Goal: Information Seeking & Learning: Learn about a topic

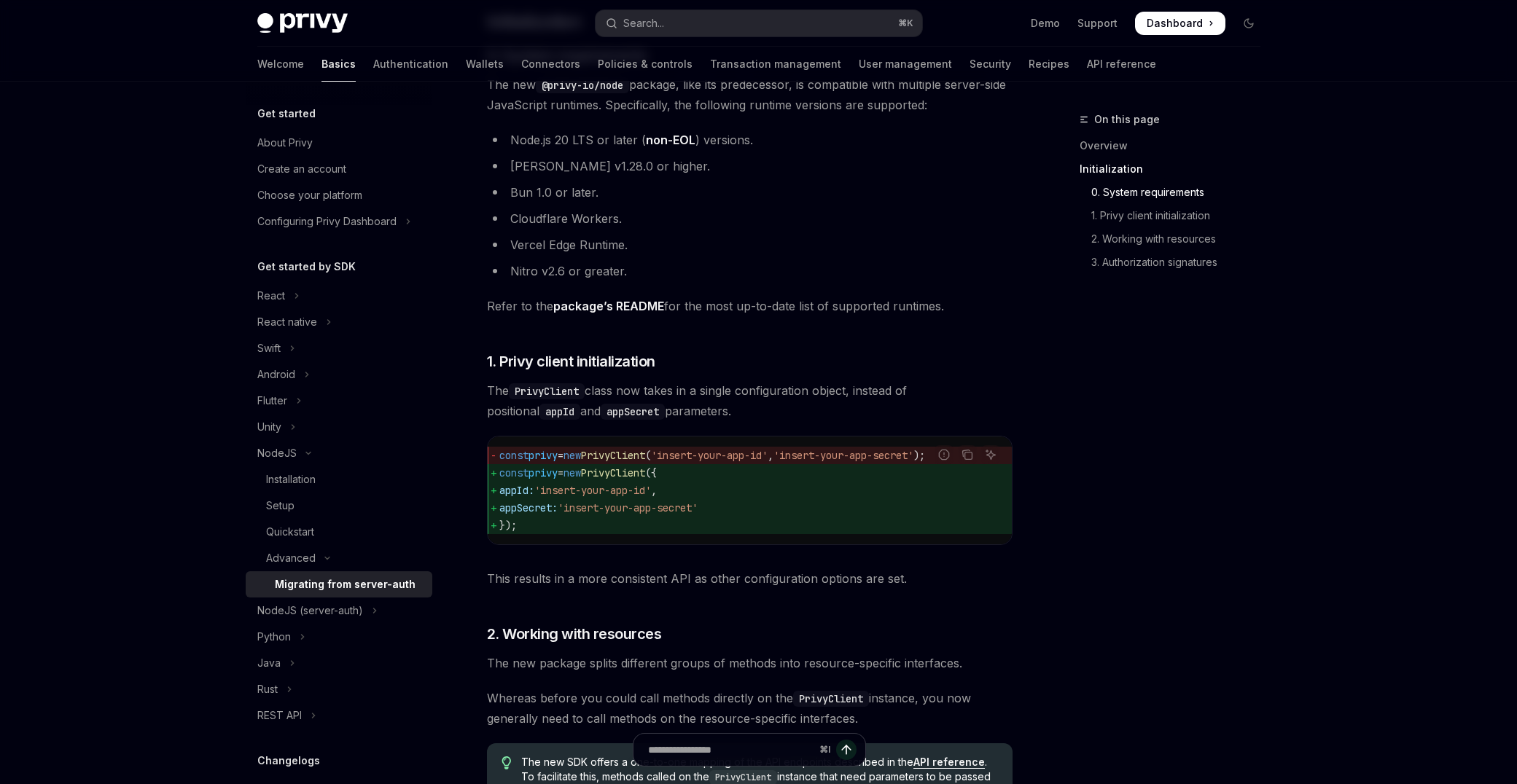
scroll to position [363, 0]
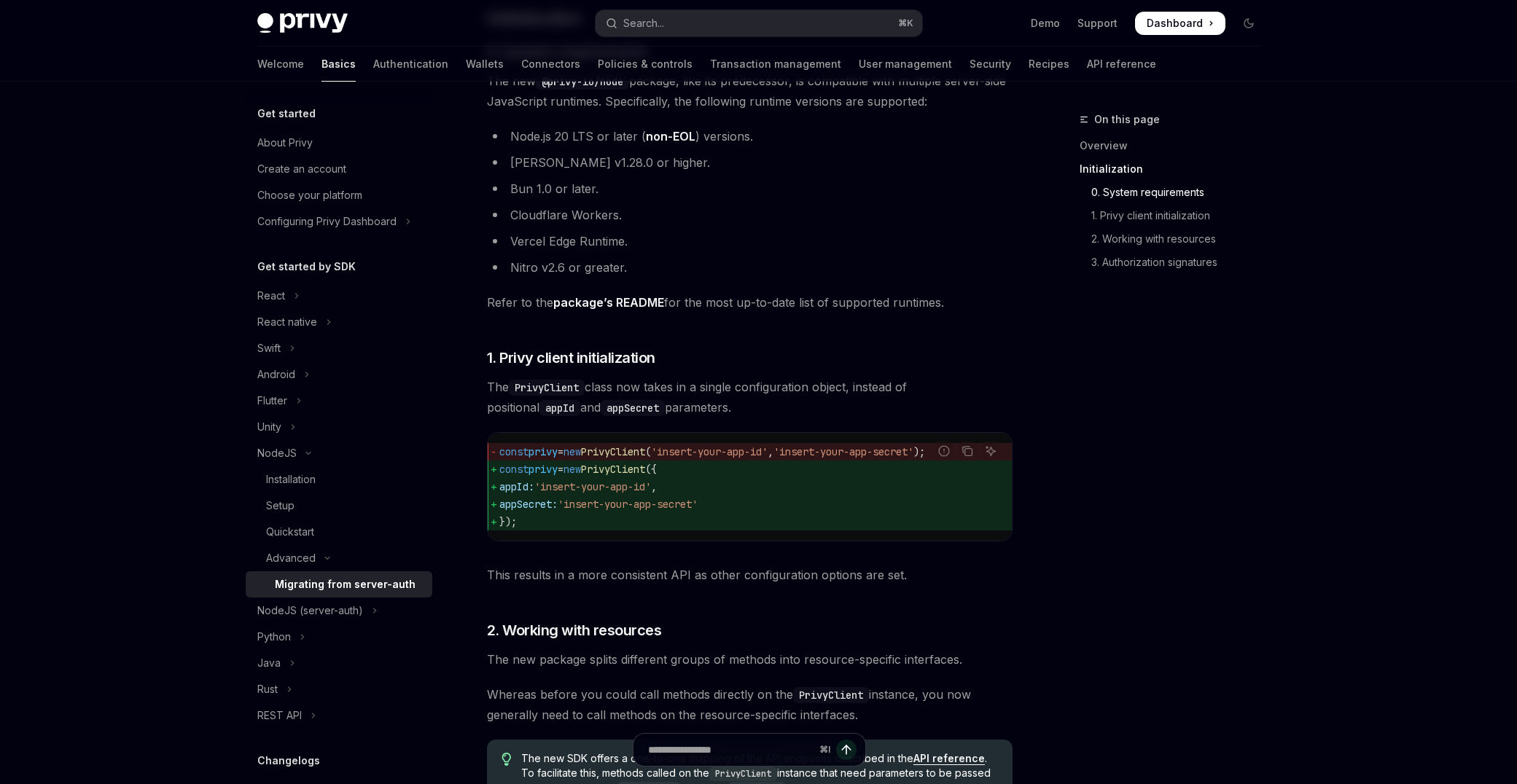
click at [611, 309] on link "package’s README" at bounding box center [608, 303] width 110 height 16
click at [317, 453] on button "NodeJS" at bounding box center [338, 453] width 187 height 26
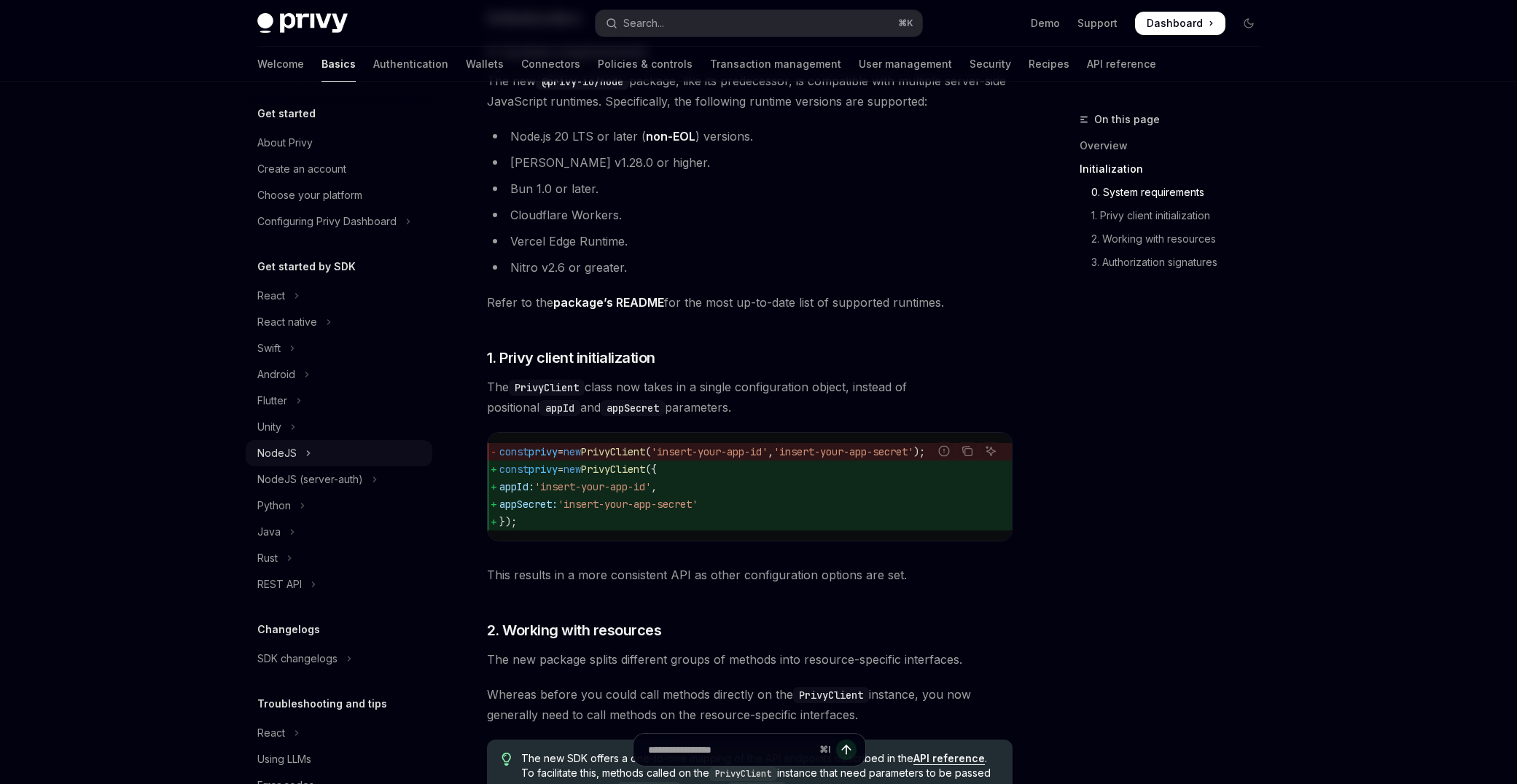
click at [298, 444] on button "NodeJS" at bounding box center [338, 453] width 187 height 26
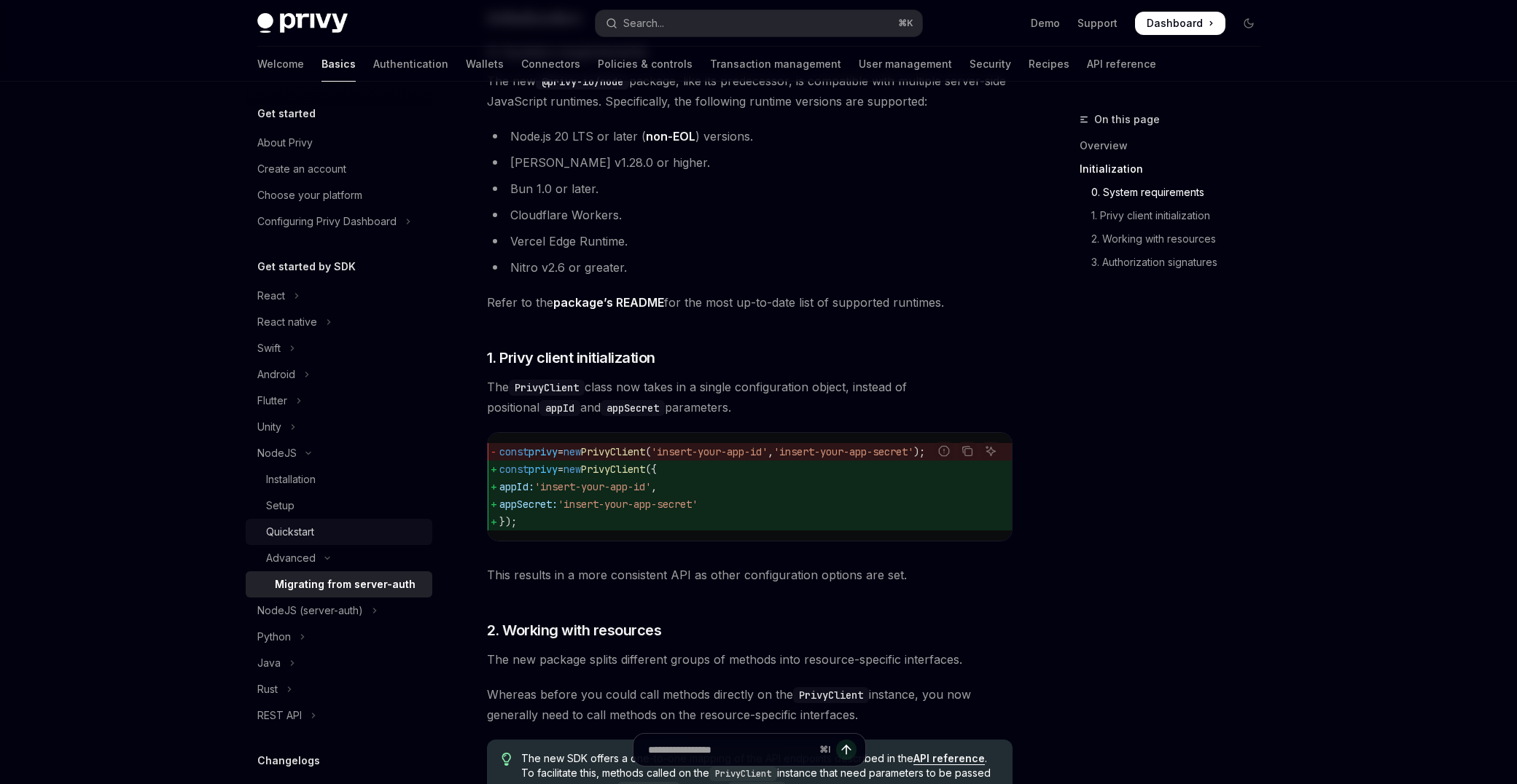
click at [319, 529] on div "Quickstart" at bounding box center [344, 532] width 157 height 18
type textarea "*"
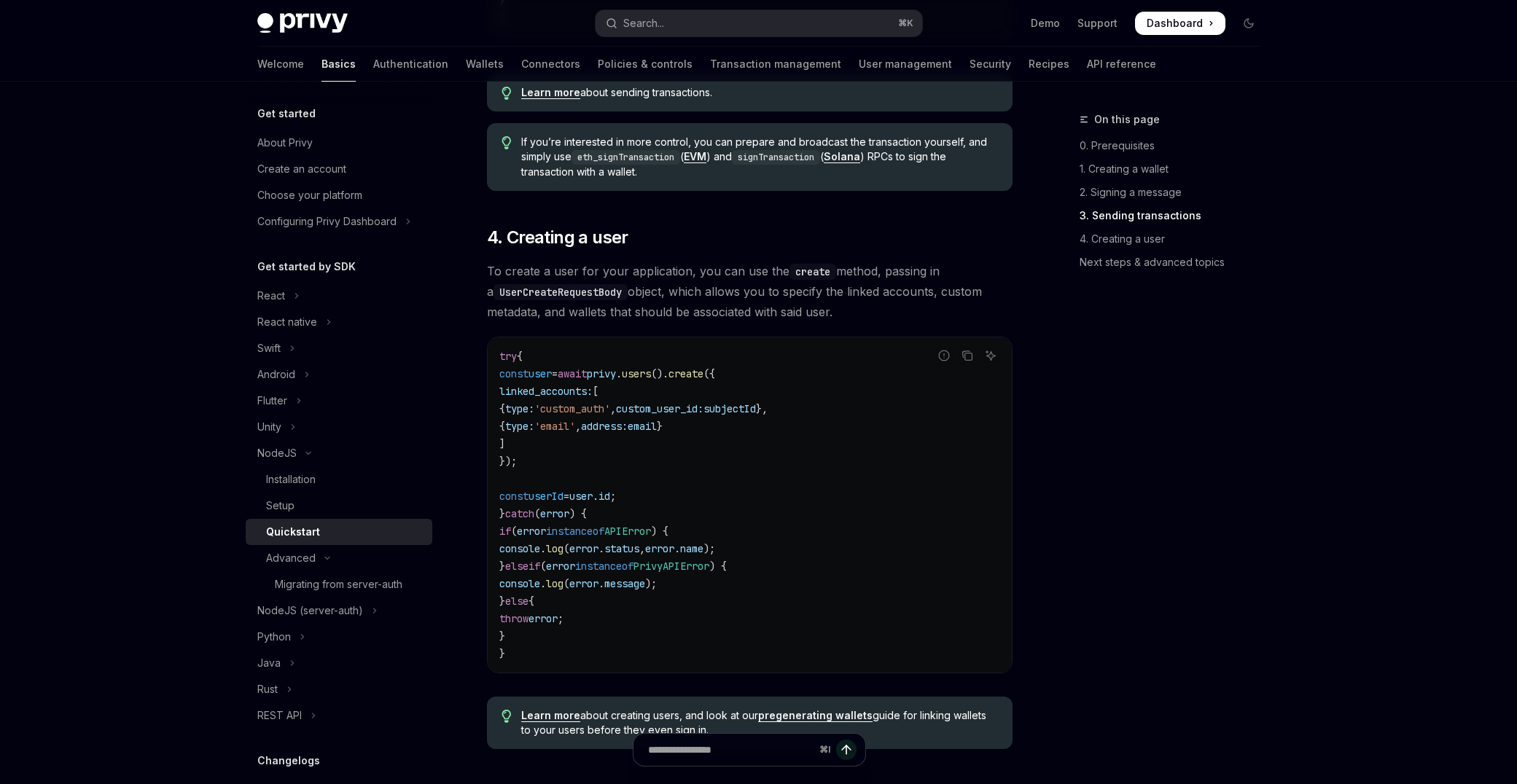
scroll to position [2865, 0]
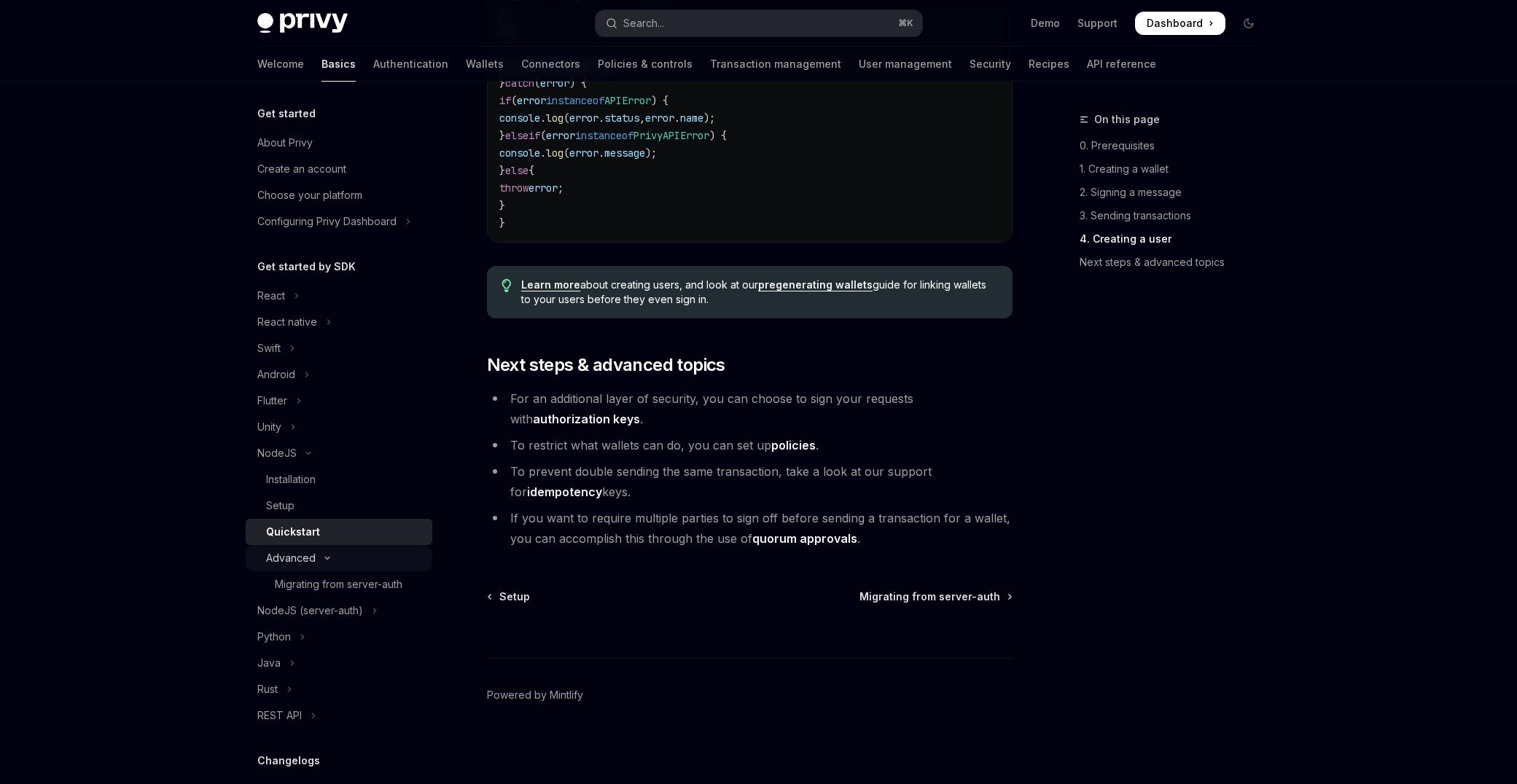
click at [326, 558] on icon "Toggle Advanced section" at bounding box center [327, 558] width 4 height 2
click at [326, 558] on icon "Toggle Advanced section" at bounding box center [327, 557] width 2 height 4
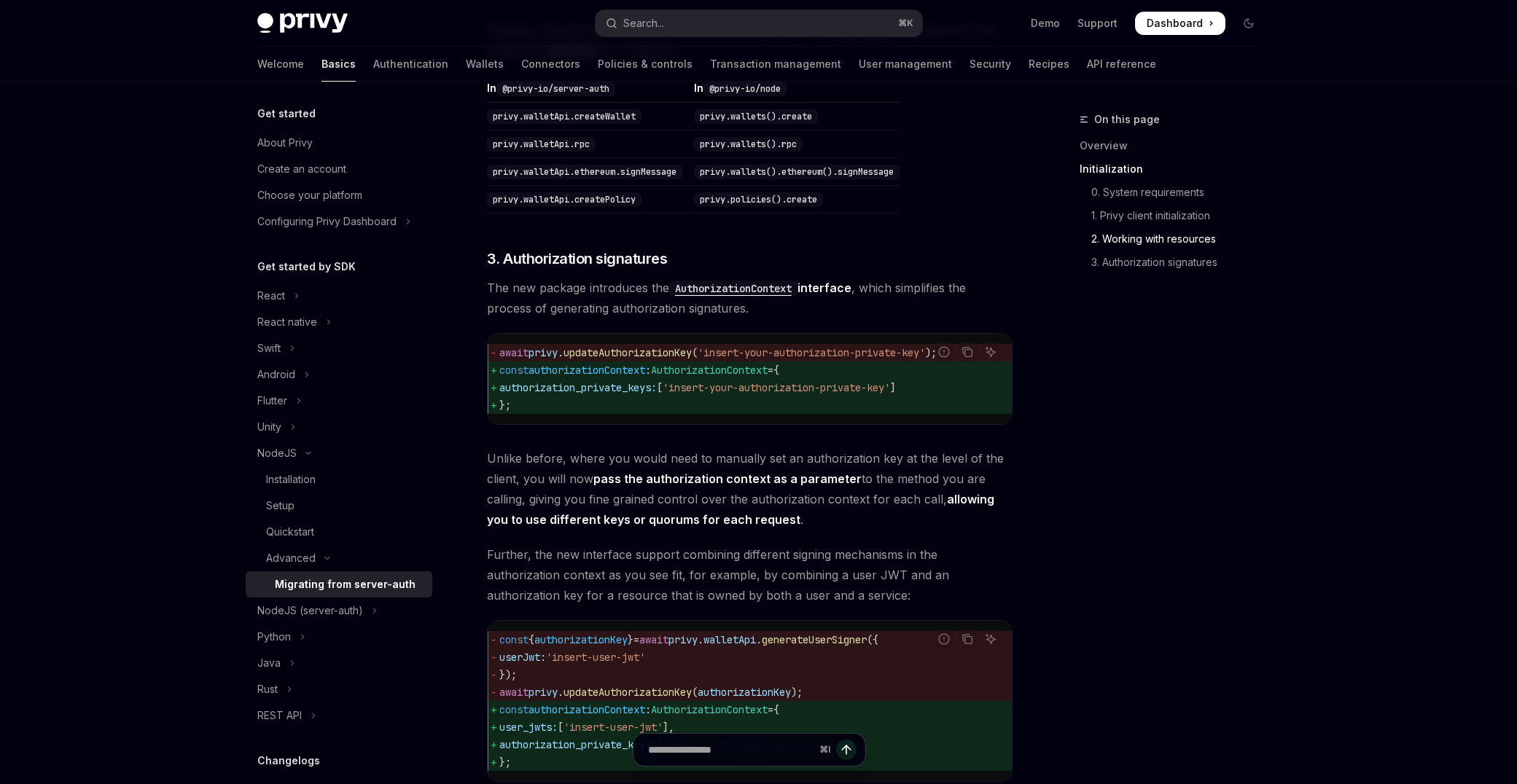
scroll to position [1777, 0]
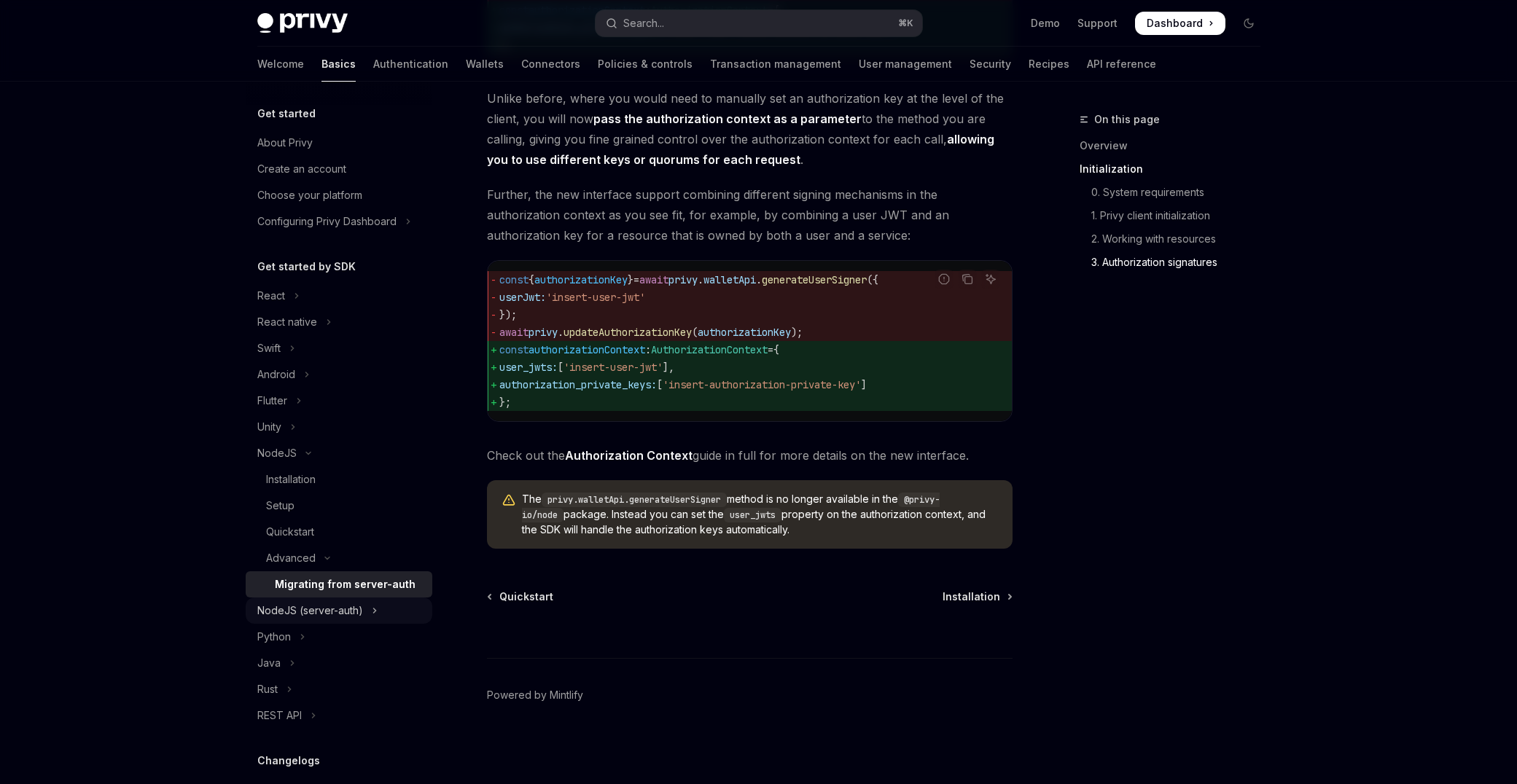
click at [358, 613] on div "NodeJS (server-auth)" at bounding box center [310, 610] width 105 height 18
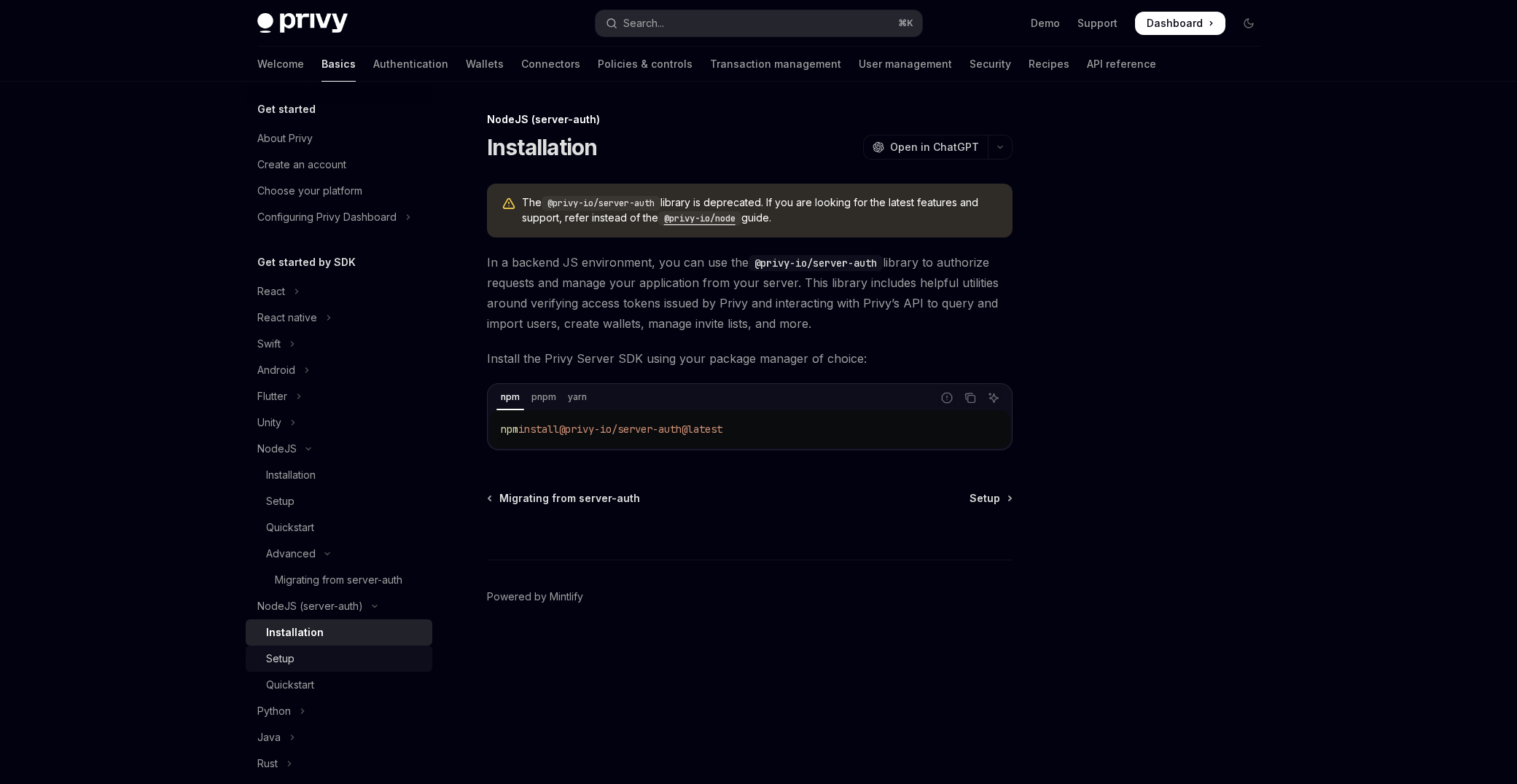
click at [343, 665] on div "Setup" at bounding box center [344, 659] width 157 height 18
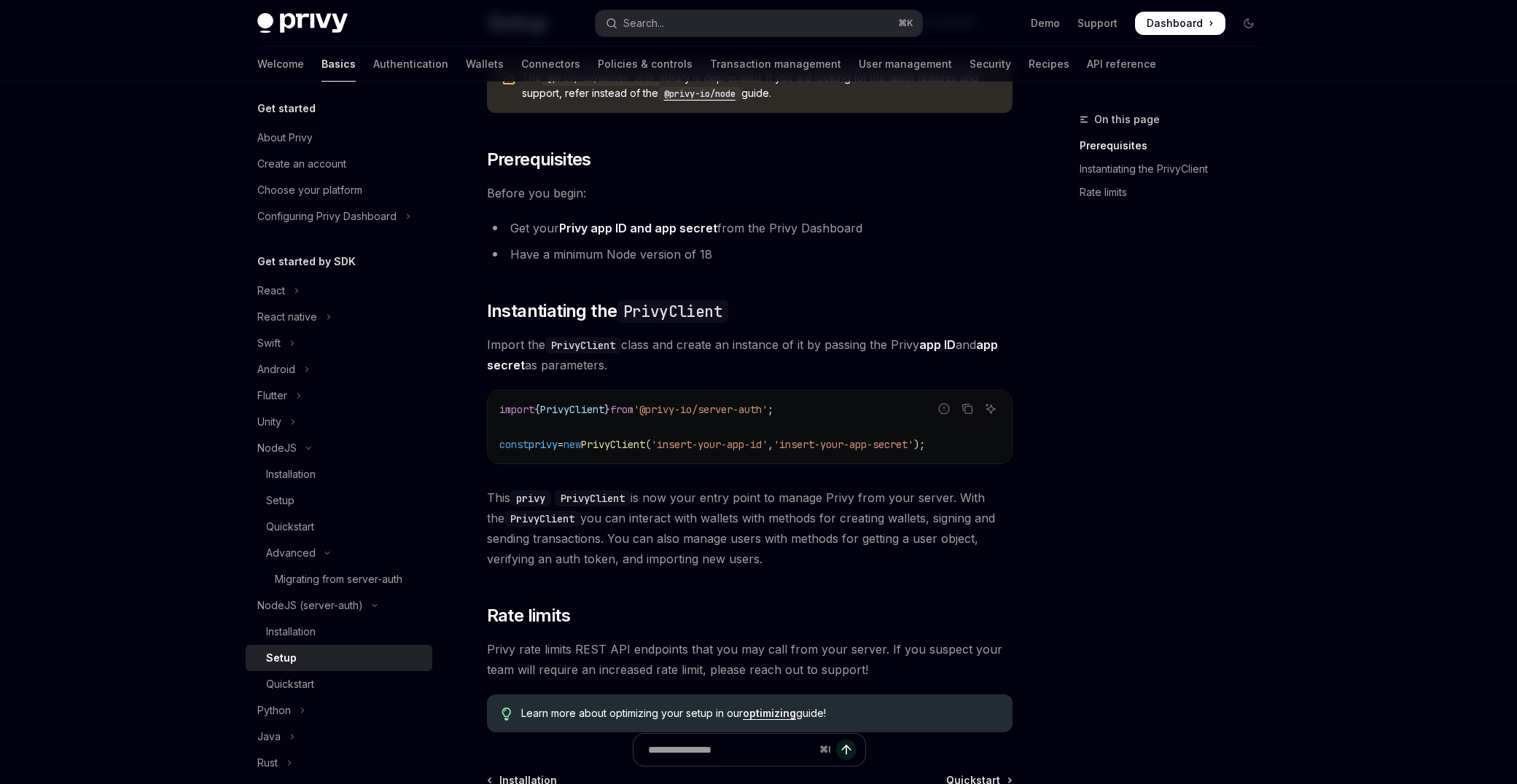
scroll to position [239, 0]
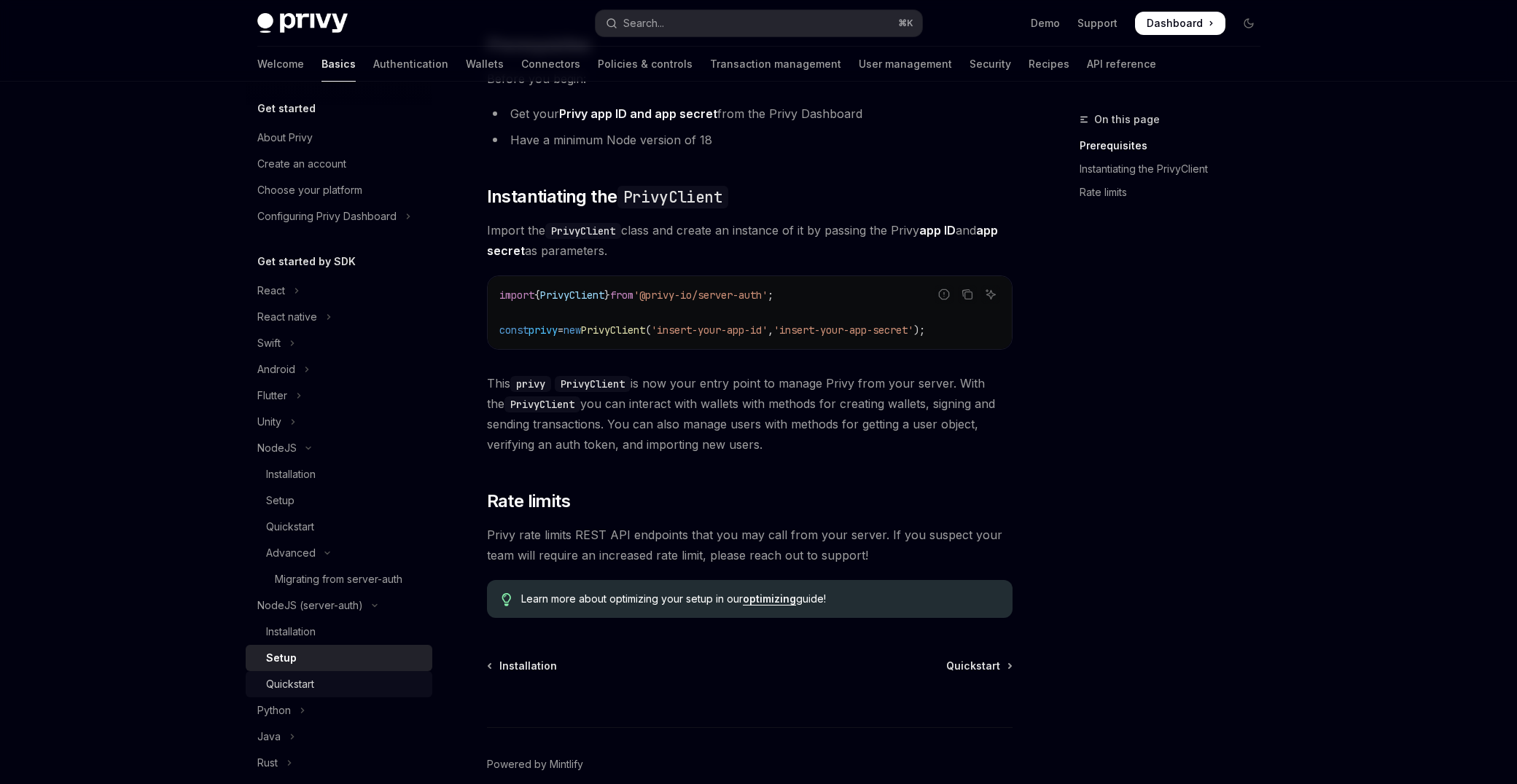
click at [316, 676] on div "Quickstart" at bounding box center [344, 684] width 157 height 18
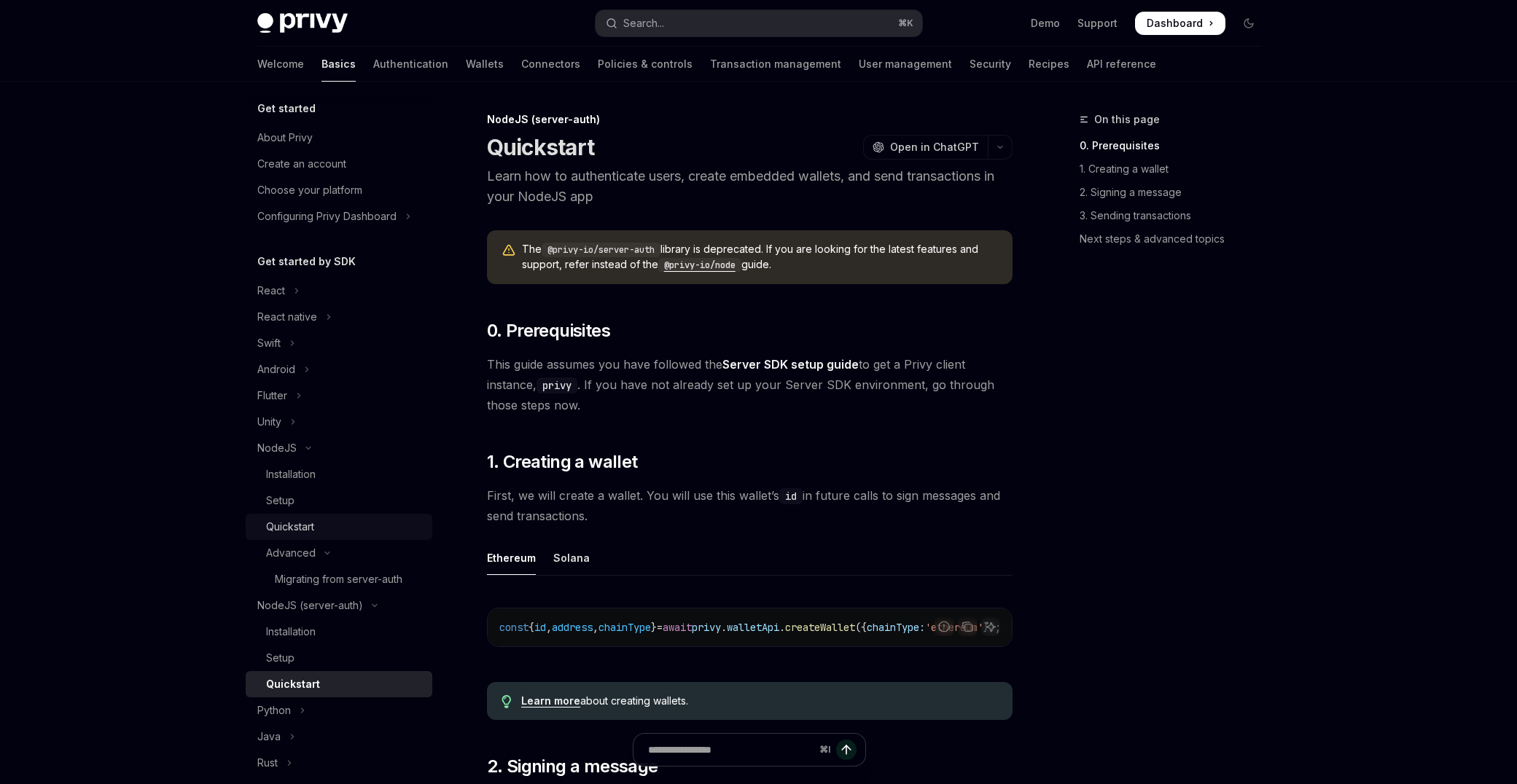
click at [315, 514] on link "Quickstart" at bounding box center [338, 526] width 187 height 26
type textarea "*"
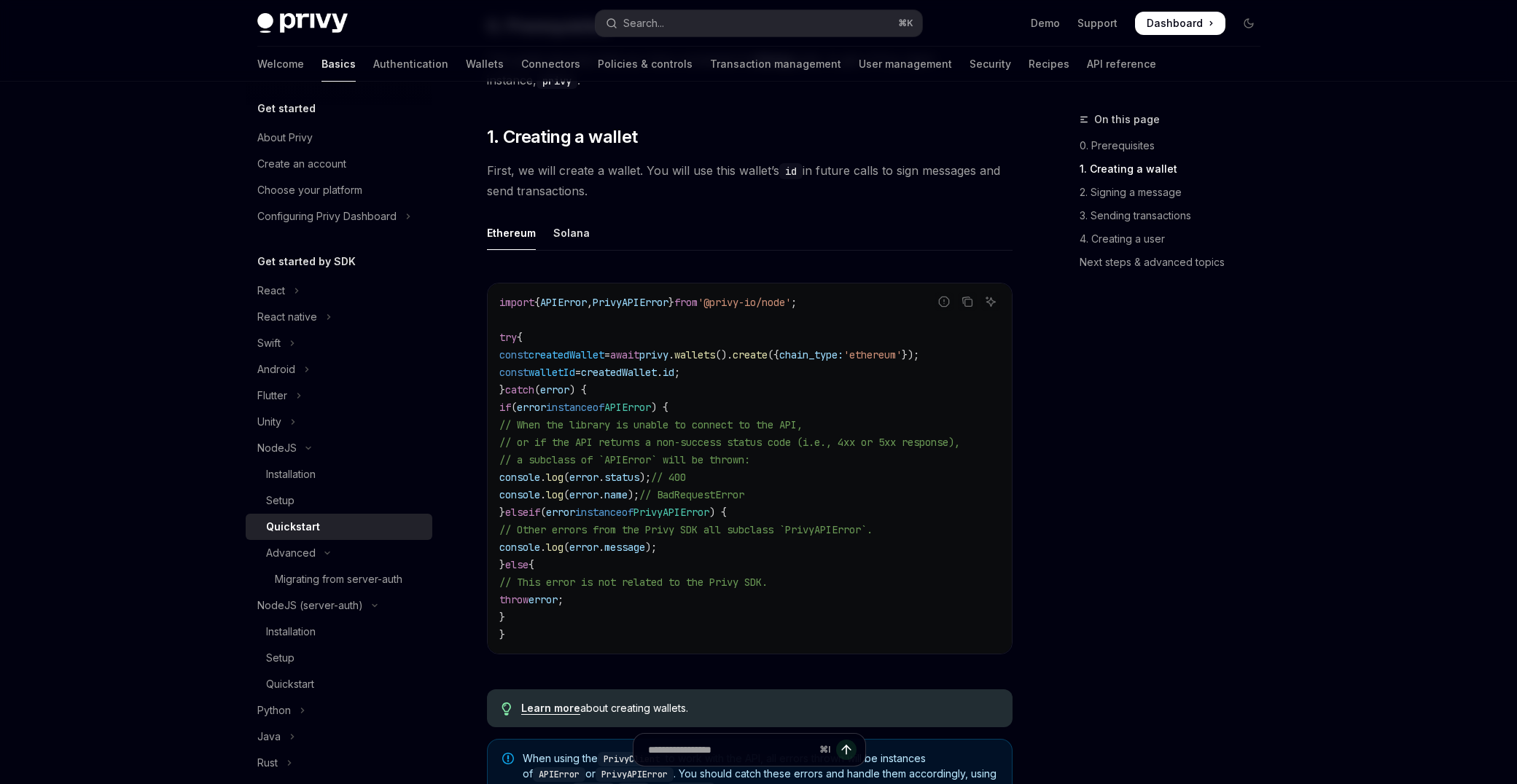
scroll to position [879, 0]
